Goal: Navigation & Orientation: Find specific page/section

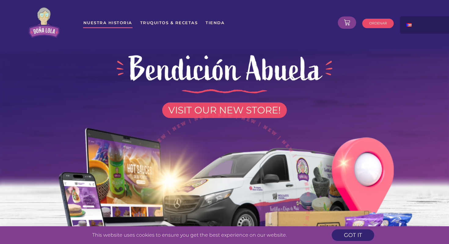
click at [115, 22] on link "Nuestra Historia" at bounding box center [107, 22] width 49 height 11
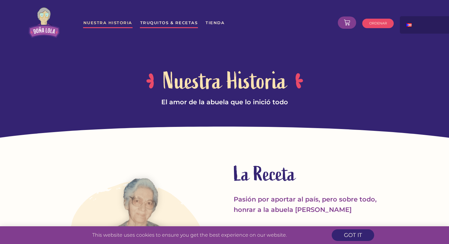
click at [156, 17] on link "Truquitos & Recetas" at bounding box center [169, 22] width 58 height 11
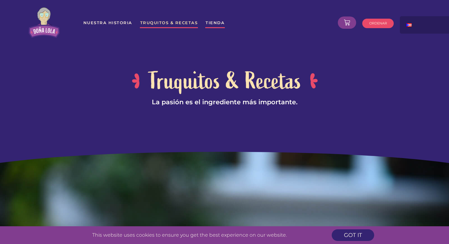
click at [212, 27] on link "Tienda" at bounding box center [215, 22] width 20 height 11
